Goal: Navigation & Orientation: Find specific page/section

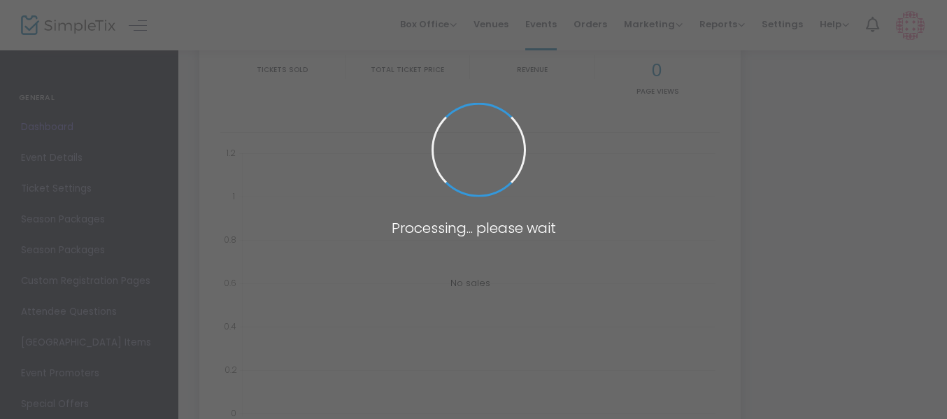
scroll to position [160, 0]
type input "[URL][DOMAIN_NAME][US_STATE]"
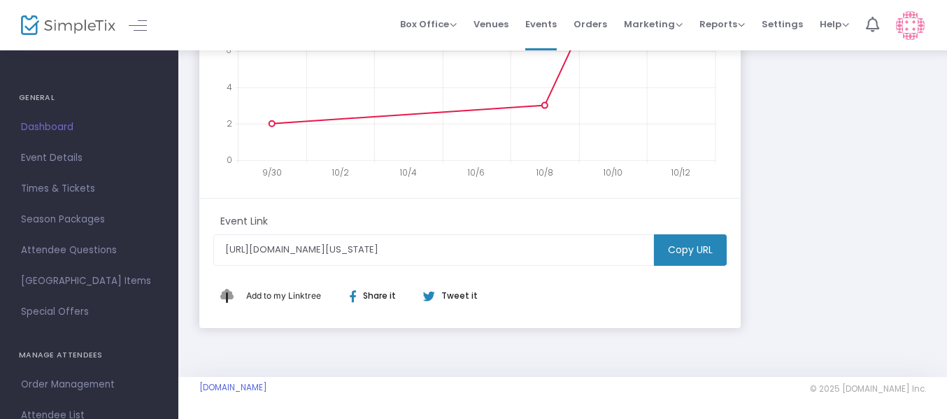
scroll to position [0, 0]
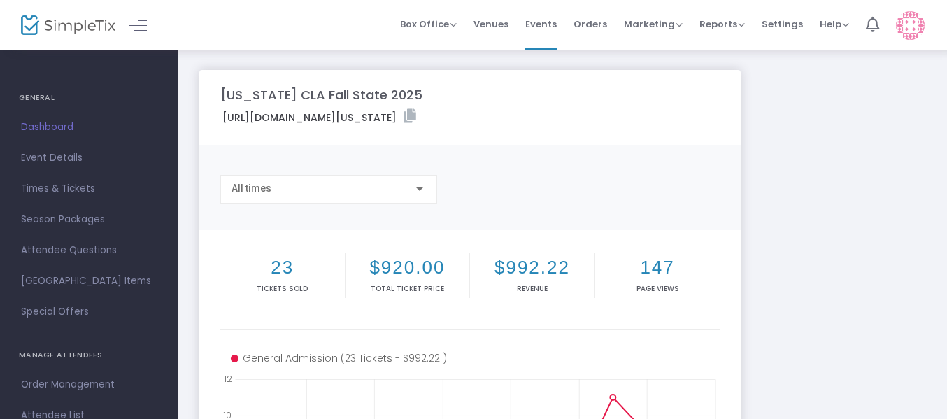
click at [49, 128] on span "Dashboard" at bounding box center [89, 127] width 136 height 18
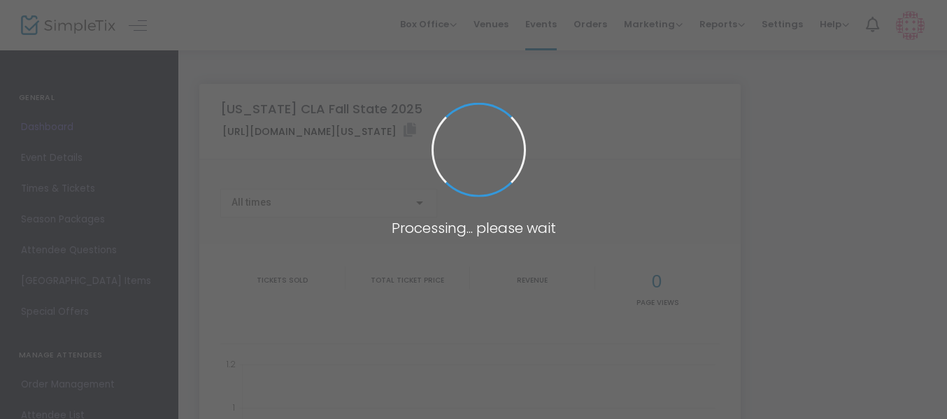
type input "[URL][DOMAIN_NAME][US_STATE]"
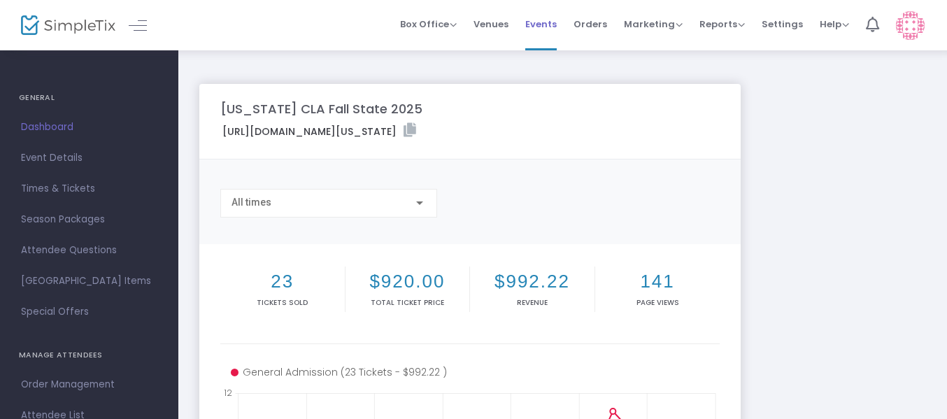
click at [536, 28] on span "Events" at bounding box center [540, 24] width 31 height 36
